Goal: Information Seeking & Learning: Check status

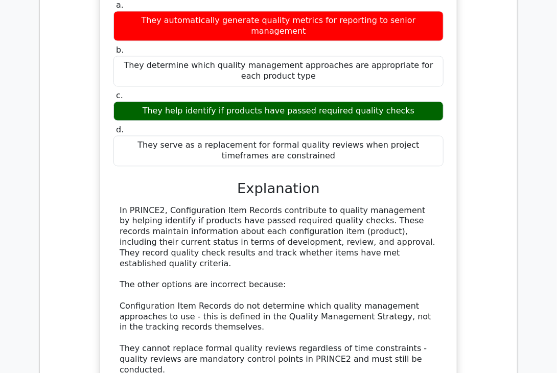
scroll to position [7691, 0]
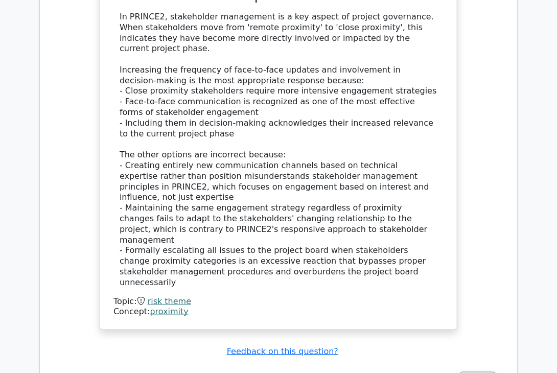
scroll to position [7198, 0]
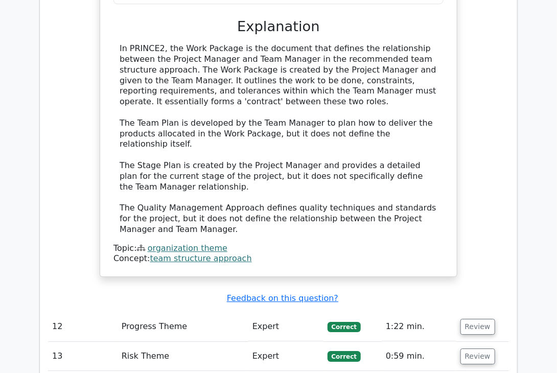
scroll to position [6556, 0]
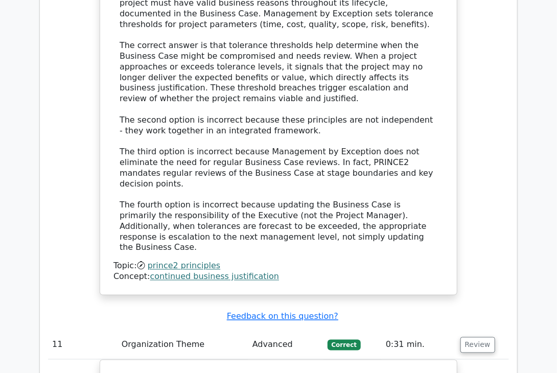
scroll to position [6007, 0]
click at [476, 338] on button "Review" at bounding box center [477, 346] width 35 height 16
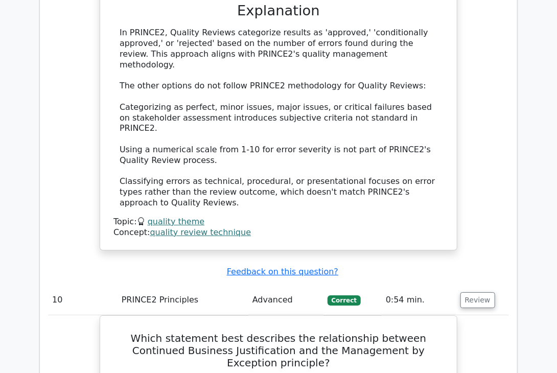
scroll to position [5413, 0]
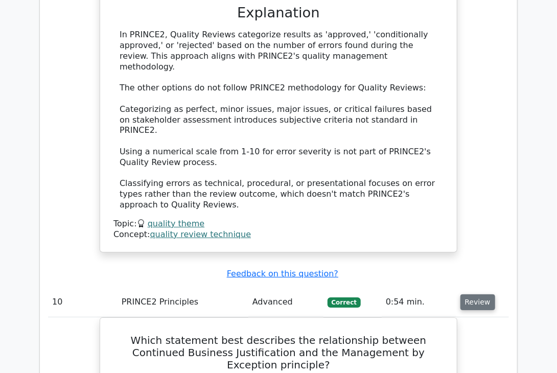
click at [473, 294] on button "Review" at bounding box center [477, 302] width 35 height 16
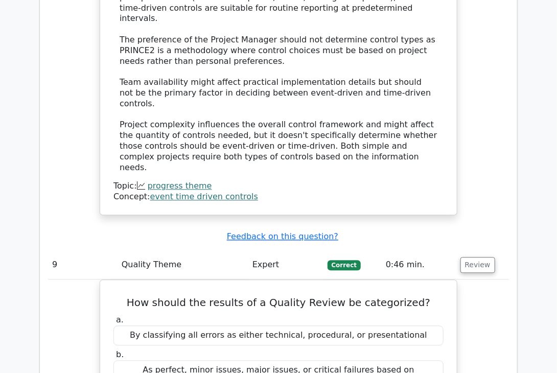
scroll to position [4942, 0]
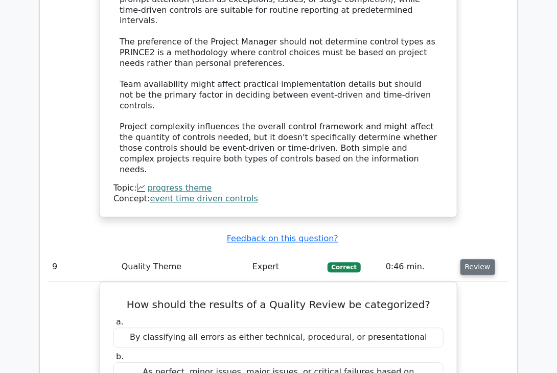
click at [476, 259] on button "Review" at bounding box center [477, 267] width 35 height 16
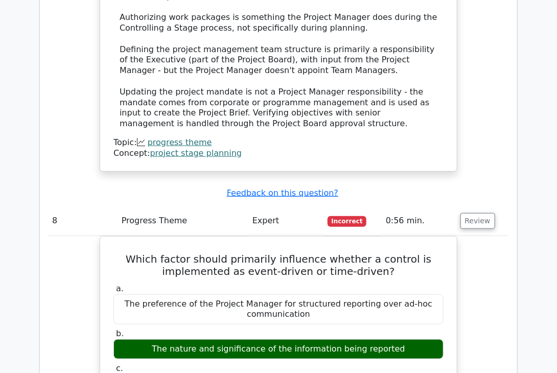
scroll to position [4412, 0]
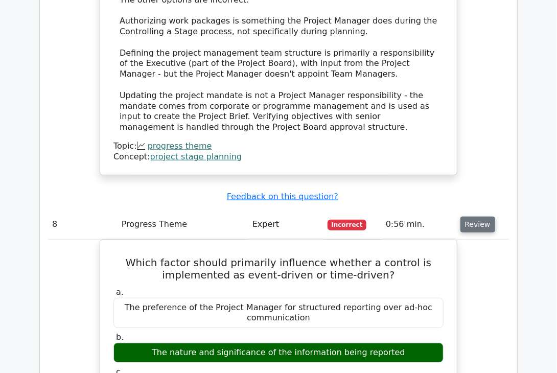
click at [474, 217] on button "Review" at bounding box center [477, 225] width 35 height 16
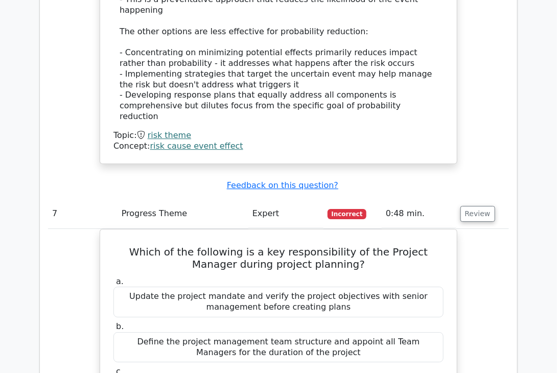
scroll to position [3838, 0]
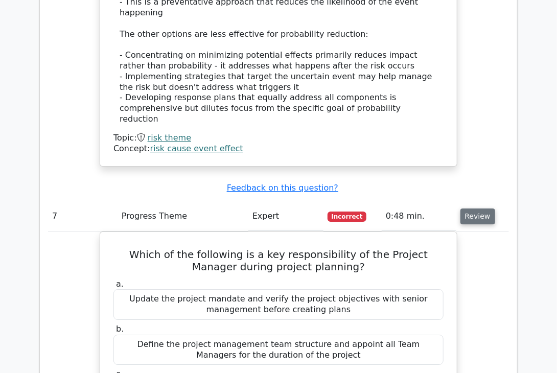
click at [474, 208] on button "Review" at bounding box center [477, 216] width 35 height 16
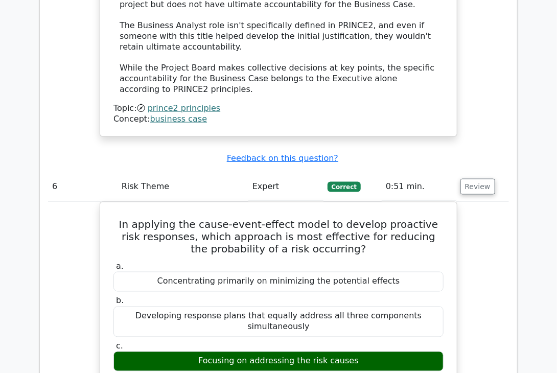
scroll to position [3262, 0]
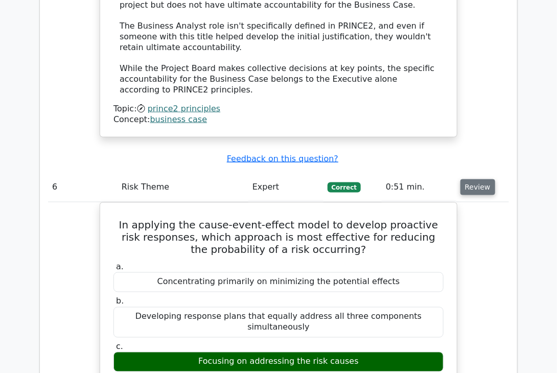
click at [476, 179] on button "Review" at bounding box center [477, 187] width 35 height 16
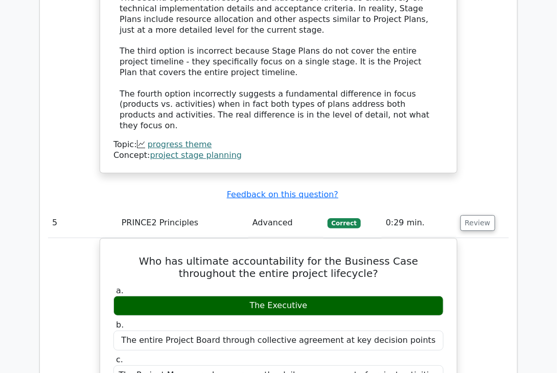
scroll to position [2739, 0]
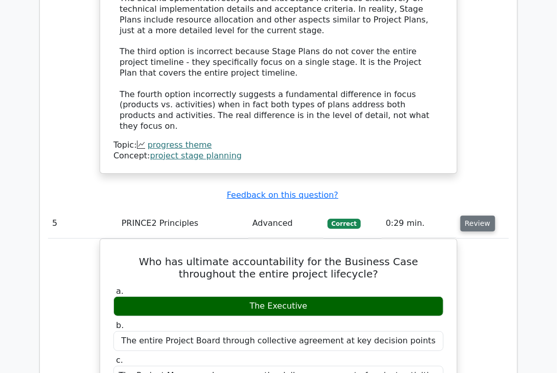
click at [477, 216] on button "Review" at bounding box center [477, 224] width 35 height 16
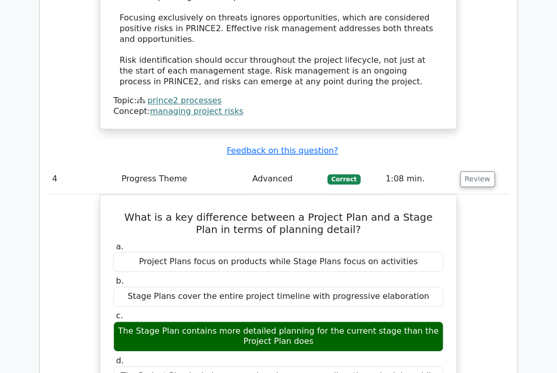
scroll to position [2190, 0]
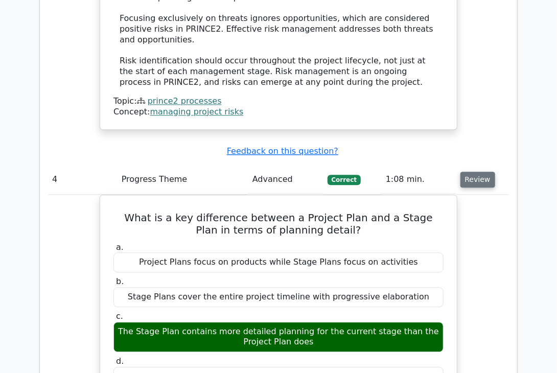
click at [476, 172] on button "Review" at bounding box center [477, 180] width 35 height 16
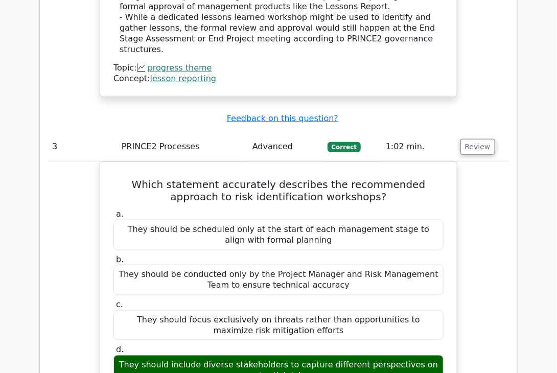
scroll to position [1625, 0]
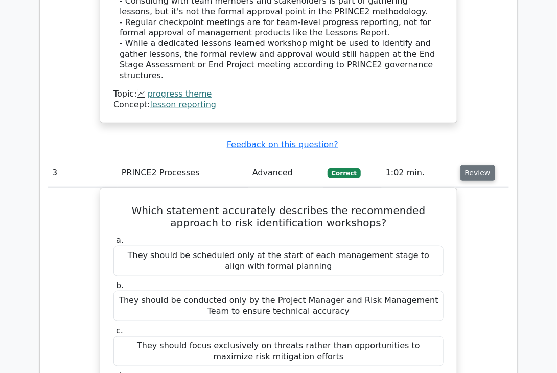
click at [474, 165] on button "Review" at bounding box center [477, 173] width 35 height 16
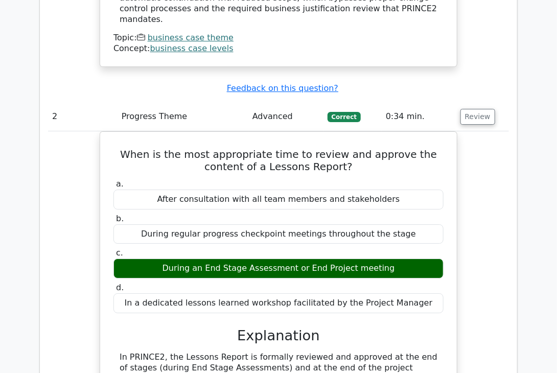
scroll to position [1188, 0]
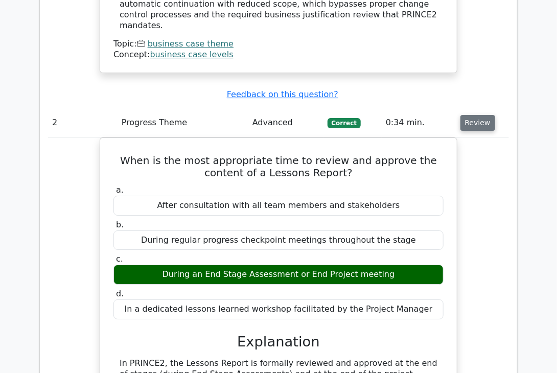
click at [476, 115] on button "Review" at bounding box center [477, 123] width 35 height 16
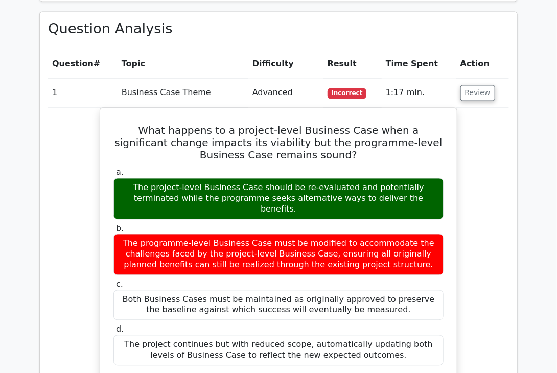
scroll to position [601, 0]
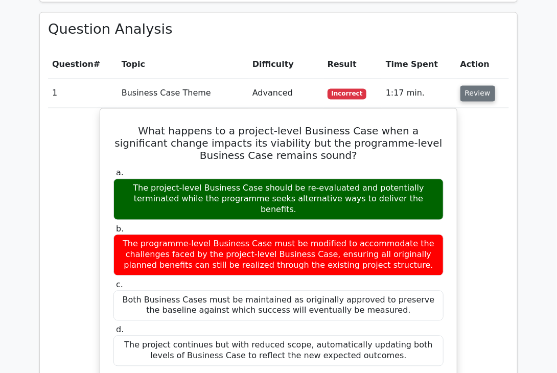
click at [475, 94] on button "Review" at bounding box center [477, 94] width 35 height 16
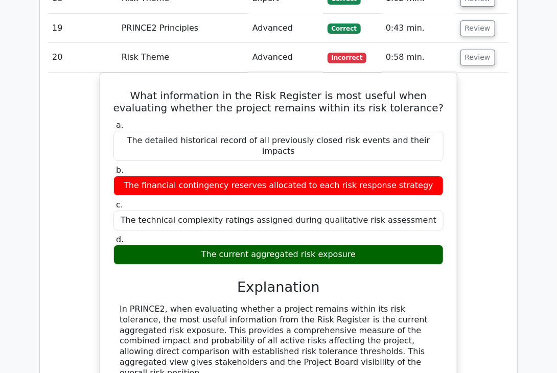
scroll to position [1198, 0]
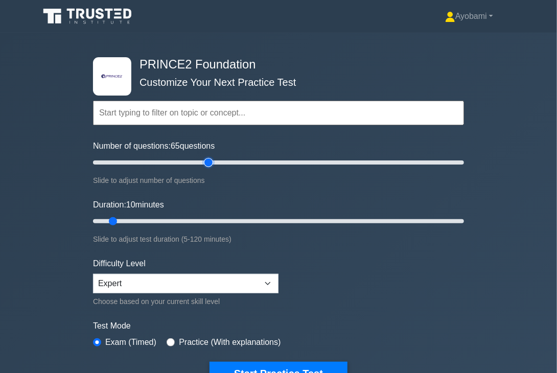
click at [206, 161] on input "Number of questions: 65 questions" at bounding box center [278, 162] width 371 height 12
click at [201, 162] on input "Number of questions: 60 questions" at bounding box center [278, 162] width 371 height 12
click at [192, 162] on input "Number of questions: 60 questions" at bounding box center [278, 162] width 371 height 12
type input "50"
click at [184, 161] on input "Number of questions: 55 questions" at bounding box center [278, 162] width 371 height 12
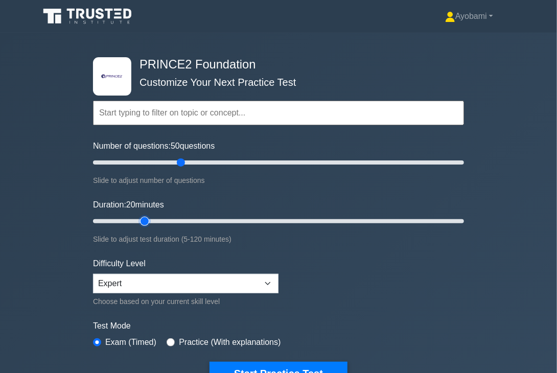
click at [150, 218] on input "Duration: 20 minutes" at bounding box center [278, 221] width 371 height 12
click at [159, 217] on input "Duration: 25 minutes" at bounding box center [278, 221] width 371 height 12
click at [170, 221] on input "Duration: 30 minutes" at bounding box center [278, 221] width 371 height 12
click at [182, 220] on input "Duration: 30 minutes" at bounding box center [278, 221] width 371 height 12
click at [187, 220] on input "Duration: 30 minutes" at bounding box center [278, 221] width 371 height 12
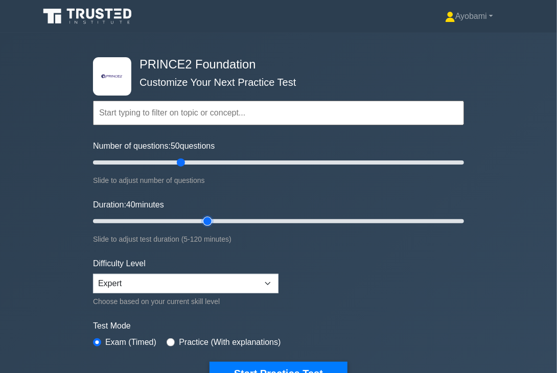
click at [207, 218] on input "Duration: 40 minutes" at bounding box center [278, 221] width 371 height 12
type input "45"
click at [216, 219] on input "Duration: 45 minutes" at bounding box center [278, 221] width 371 height 12
click at [194, 160] on input "Number of questions: 50 questions" at bounding box center [278, 162] width 371 height 12
type input "65"
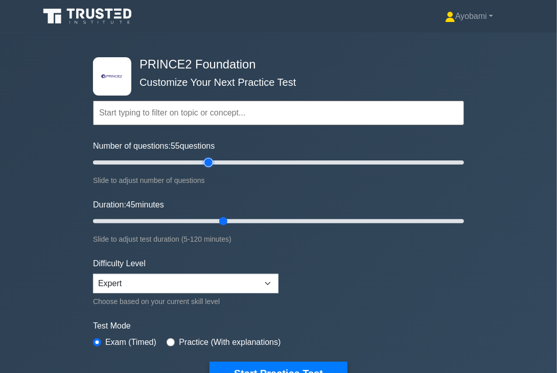
click at [204, 160] on input "Number of questions: 55 questions" at bounding box center [278, 162] width 371 height 12
click at [228, 220] on input "Duration: 45 minutes" at bounding box center [278, 221] width 371 height 12
type input "50"
click at [231, 220] on input "Duration: 50 minutes" at bounding box center [278, 221] width 371 height 12
drag, startPoint x: 209, startPoint y: 162, endPoint x: 202, endPoint y: 161, distance: 6.7
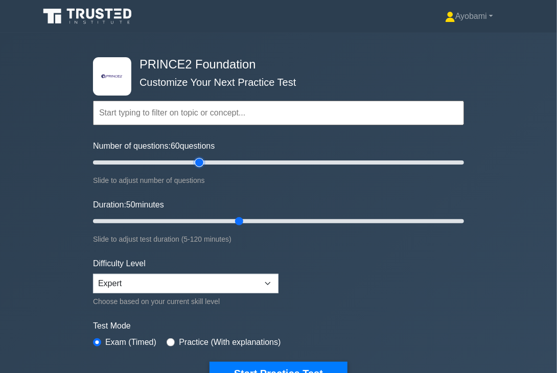
type input "60"
click at [202, 161] on input "Number of questions: 60 questions" at bounding box center [278, 162] width 371 height 12
drag, startPoint x: 104, startPoint y: 157, endPoint x: 178, endPoint y: 152, distance: 73.7
type input "50"
click at [178, 156] on input "Number of questions: 50 questions" at bounding box center [278, 162] width 371 height 12
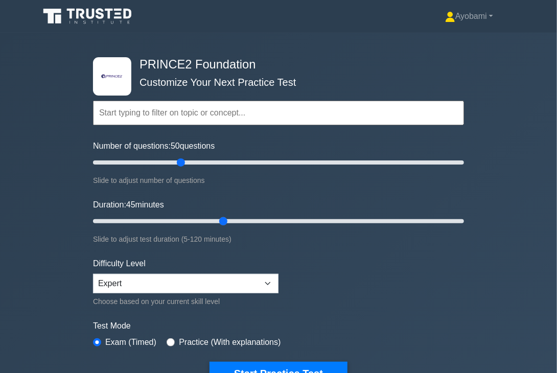
drag, startPoint x: 111, startPoint y: 219, endPoint x: 217, endPoint y: 219, distance: 106.2
click at [217, 219] on input "Duration: 45 minutes" at bounding box center [278, 221] width 371 height 12
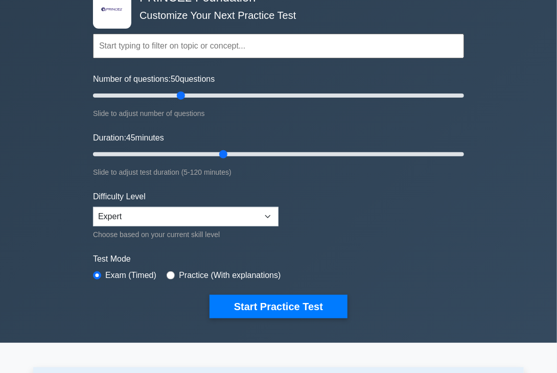
scroll to position [58, 0]
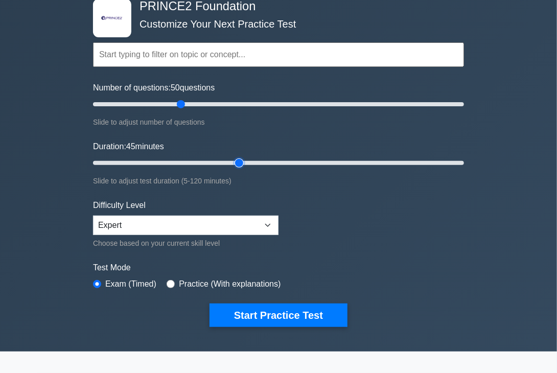
type input "50"
click at [239, 162] on input "Duration: 45 minutes" at bounding box center [278, 163] width 371 height 12
click at [217, 103] on input "Number of questions: 70 questions" at bounding box center [278, 104] width 371 height 12
click at [209, 103] on input "Number of questions: 70 questions" at bounding box center [278, 104] width 371 height 12
type input "60"
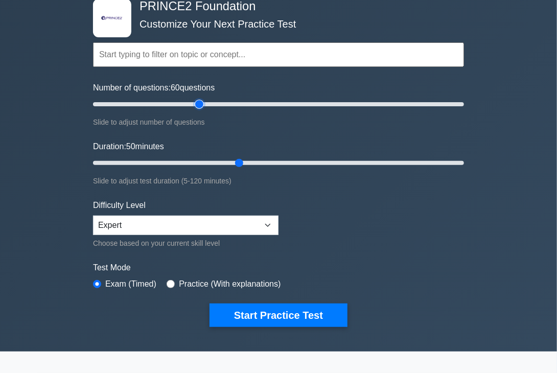
click at [201, 103] on input "Number of questions: 60 questions" at bounding box center [278, 104] width 371 height 12
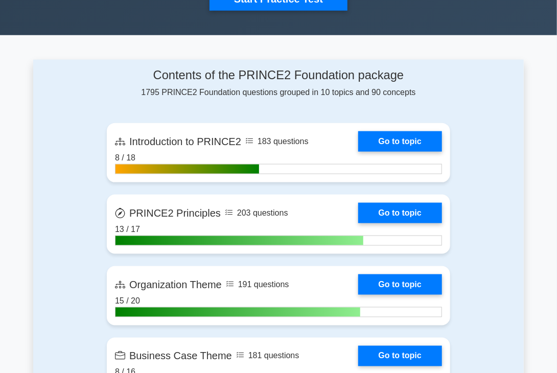
scroll to position [0, 0]
